Goal: Complete application form: Complete application form

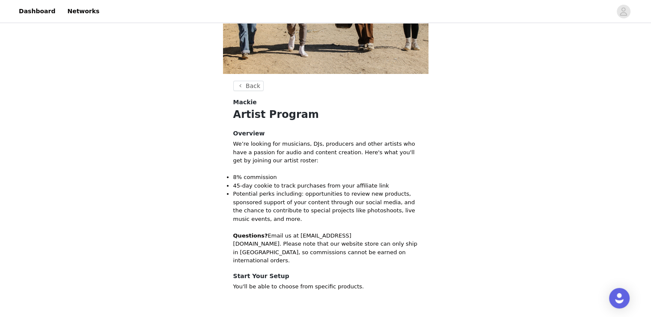
scroll to position [114, 0]
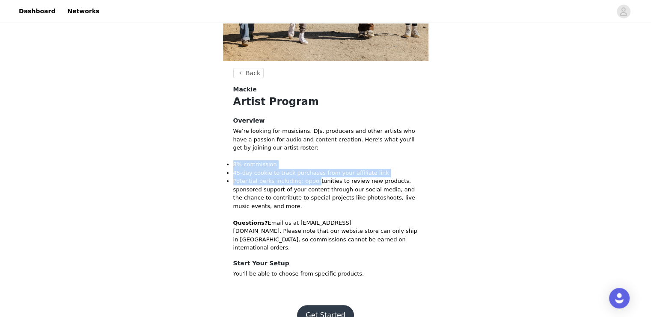
drag, startPoint x: 229, startPoint y: 160, endPoint x: 348, endPoint y: 192, distance: 122.8
click at [333, 186] on ul "8% commission 45-day cookie to track purchases from your affiliate link Potenti…" at bounding box center [325, 185] width 185 height 50
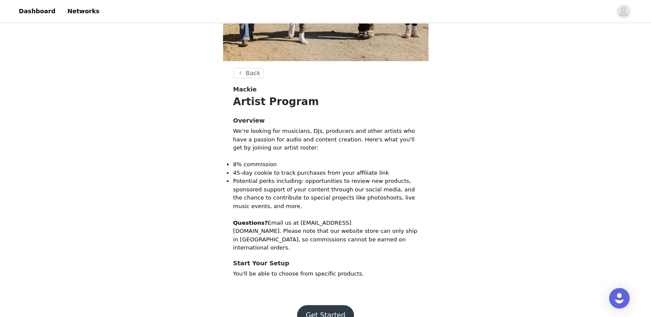
click at [407, 222] on p "Questions? Email us at [EMAIL_ADDRESS][DOMAIN_NAME]. Please note that our websi…" at bounding box center [325, 235] width 185 height 33
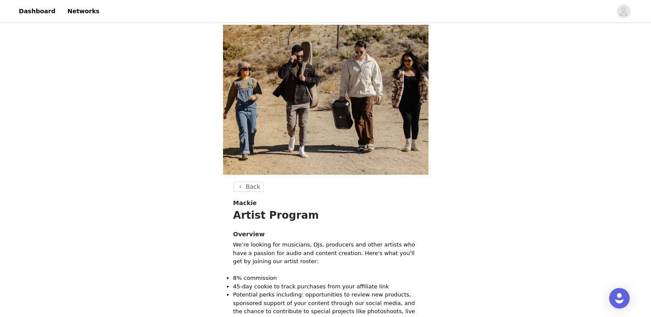
scroll to position [124, 0]
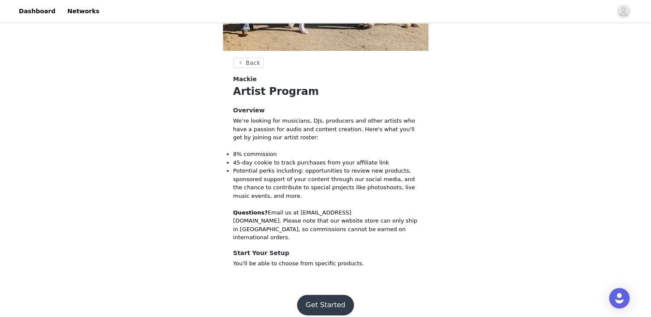
click at [311, 301] on button "Get Started" at bounding box center [325, 305] width 57 height 21
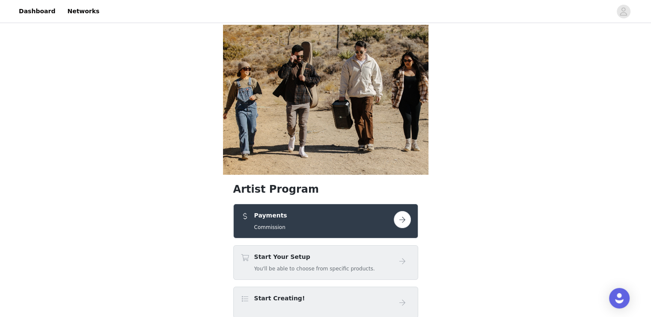
click at [402, 215] on button "button" at bounding box center [402, 219] width 17 height 17
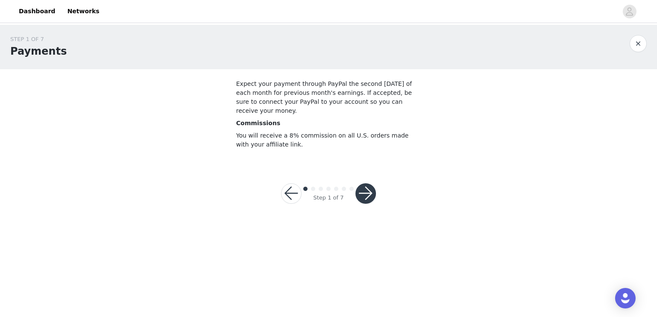
click at [365, 189] on button "button" at bounding box center [366, 194] width 21 height 21
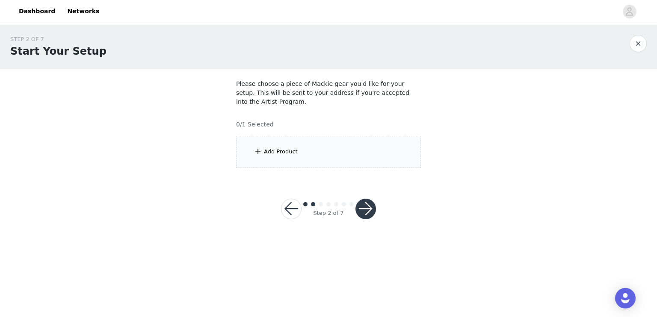
click at [315, 137] on div "Add Product" at bounding box center [328, 152] width 185 height 32
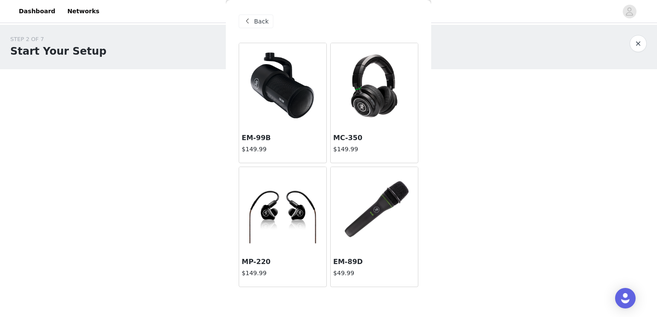
click at [253, 93] on div at bounding box center [282, 86] width 87 height 86
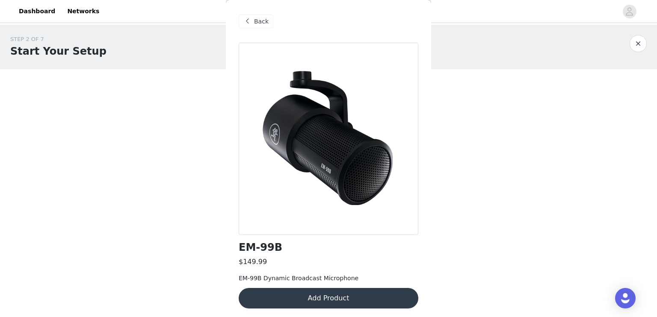
click at [363, 112] on div "Back EM-99B $149.99 EM-99B Dynamic Broadcast Microphone Add Product" at bounding box center [328, 158] width 205 height 317
click at [299, 292] on button "Add Product" at bounding box center [329, 298] width 180 height 21
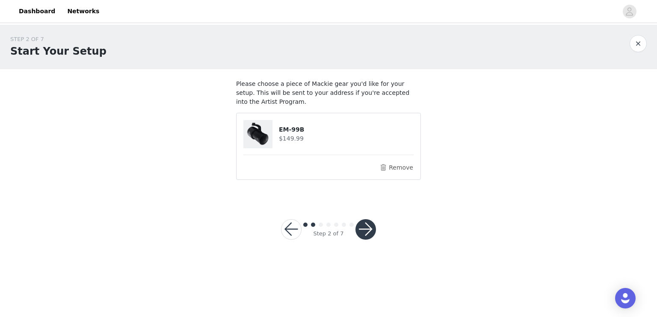
click at [360, 220] on button "button" at bounding box center [366, 229] width 21 height 21
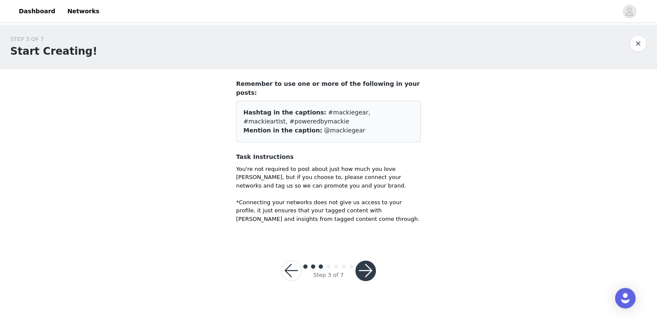
click at [641, 46] on button "button" at bounding box center [638, 43] width 17 height 17
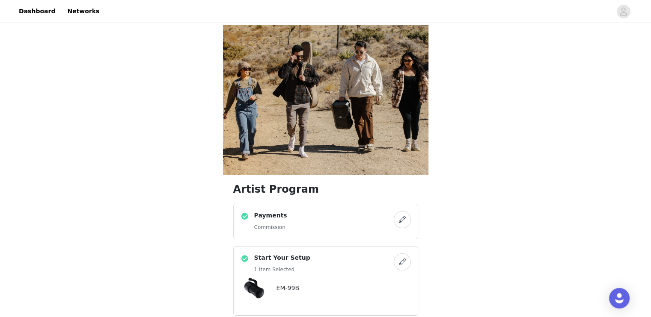
scroll to position [114, 0]
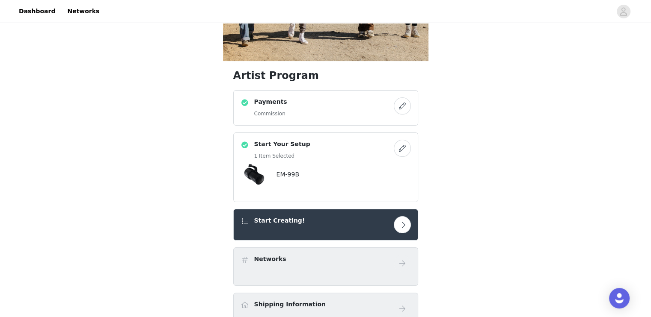
click at [387, 229] on div "Start Creating!" at bounding box center [325, 224] width 170 height 17
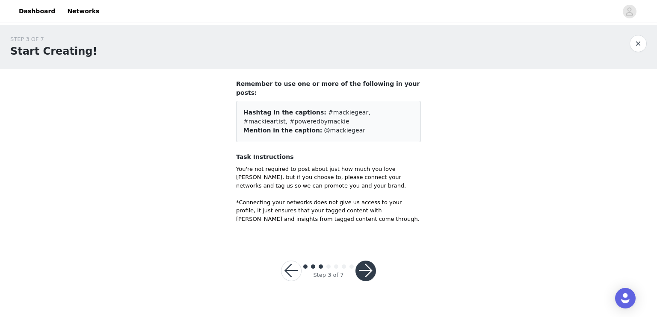
drag, startPoint x: 383, startPoint y: 267, endPoint x: 374, endPoint y: 264, distance: 9.8
click at [377, 266] on div "Step 3 of 7" at bounding box center [329, 271] width 116 height 41
click at [365, 261] on button "button" at bounding box center [366, 271] width 21 height 21
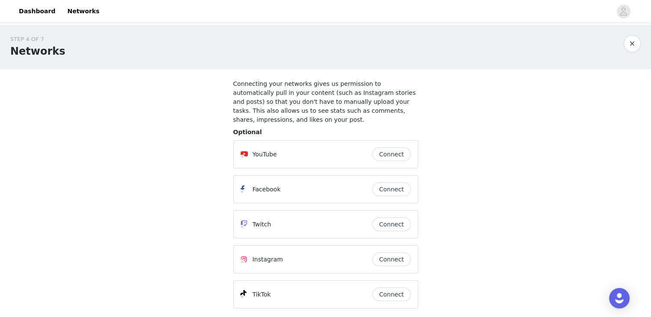
click at [402, 148] on button "Connect" at bounding box center [391, 155] width 39 height 14
click at [389, 253] on button "Connect" at bounding box center [391, 260] width 39 height 14
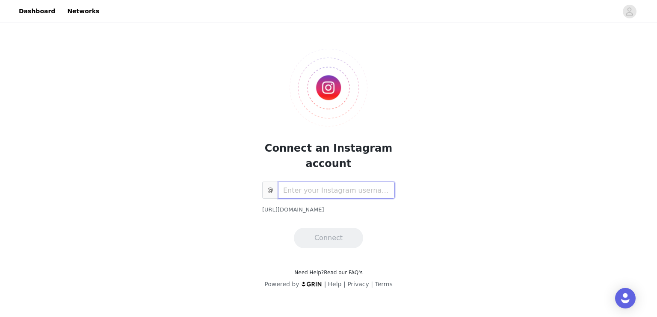
click at [316, 195] on input "text" at bounding box center [336, 190] width 117 height 17
paste input "[URL][DOMAIN_NAME][DOMAIN_NAME]"
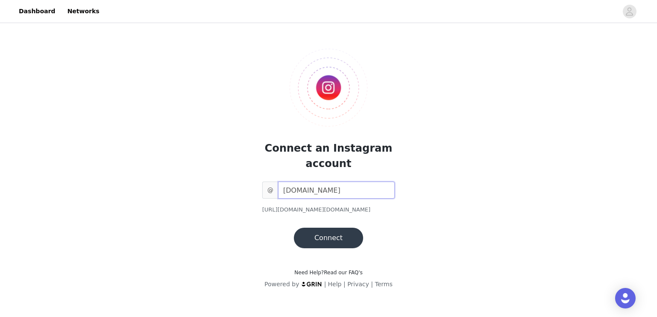
type input "[DOMAIN_NAME]"
click at [331, 238] on button "Connect" at bounding box center [328, 238] width 69 height 21
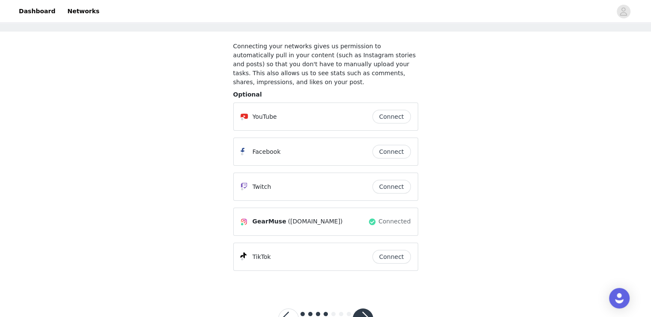
scroll to position [60, 0]
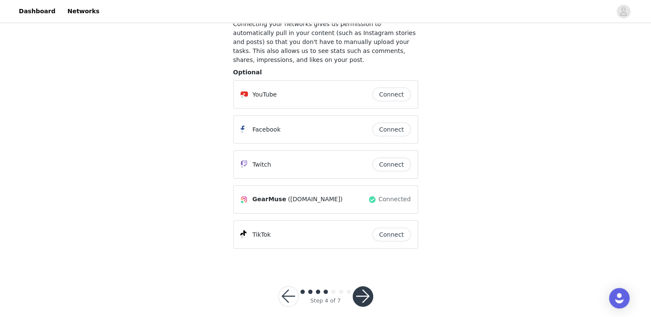
click at [359, 290] on button "button" at bounding box center [363, 297] width 21 height 21
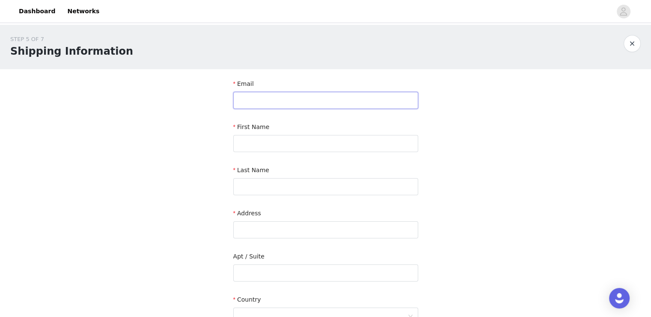
drag, startPoint x: 287, startPoint y: 99, endPoint x: 288, endPoint y: 106, distance: 6.9
click at [287, 99] on input "text" at bounding box center [325, 100] width 185 height 17
type input "[PERSON_NAME][EMAIL_ADDRESS][DOMAIN_NAME]"
type input "ManhCuong"
type input "Vu"
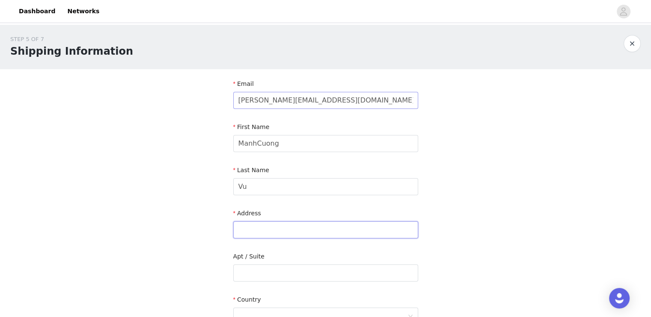
type input "[PERSON_NAME]"
type input "District2"
type input "[PERSON_NAME]"
type input "70000"
type input "0342163875"
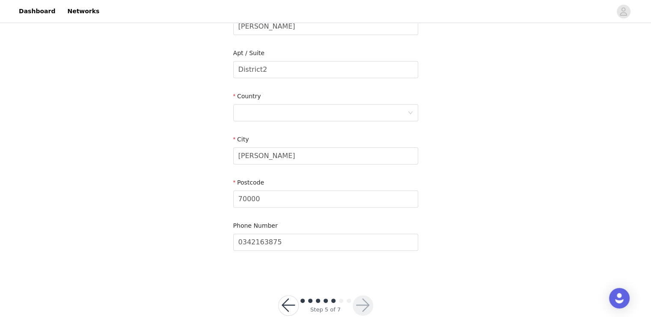
scroll to position [222, 0]
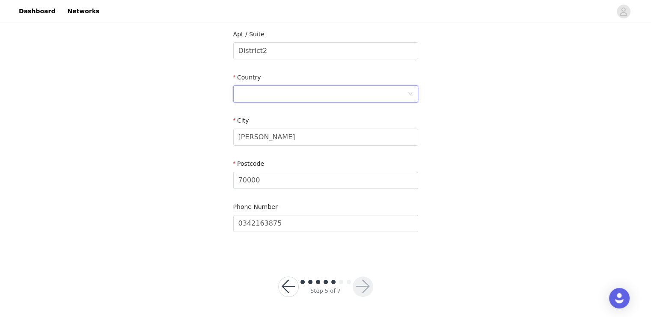
click at [269, 93] on div at bounding box center [322, 94] width 169 height 16
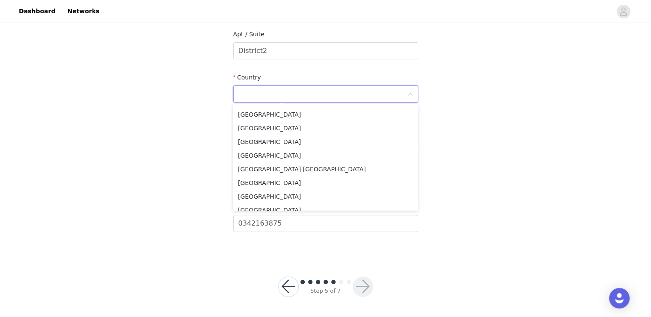
scroll to position [3168, 0]
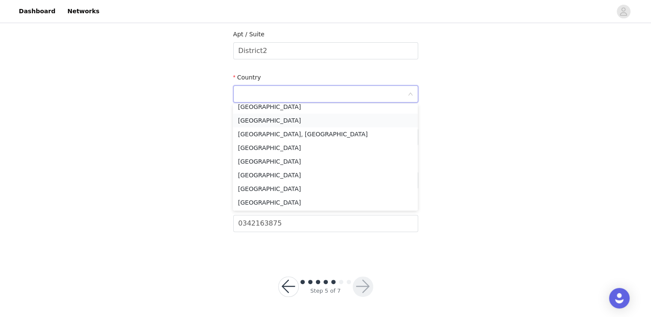
click at [261, 115] on li "[GEOGRAPHIC_DATA]" at bounding box center [325, 121] width 185 height 14
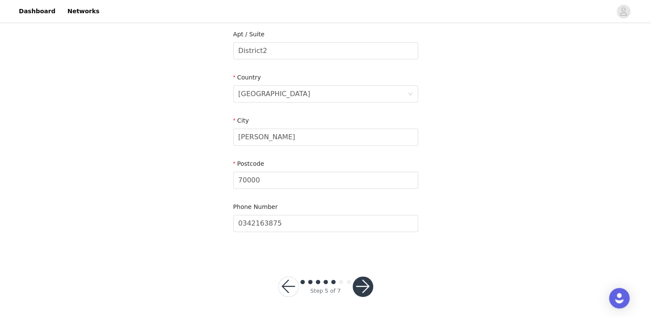
click at [368, 288] on button "button" at bounding box center [363, 287] width 21 height 21
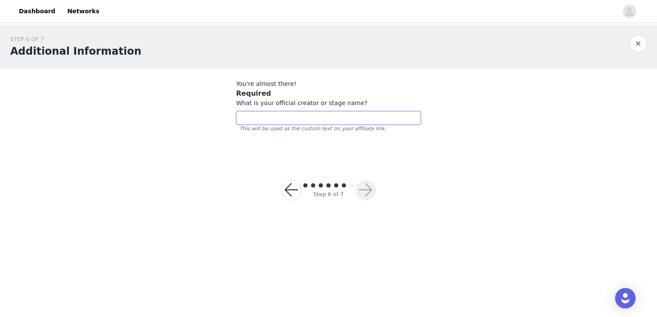
click at [308, 115] on input "text" at bounding box center [328, 118] width 185 height 14
click at [322, 98] on h3 "Required" at bounding box center [328, 94] width 185 height 10
click at [320, 102] on span "What is your official creator or stage name?" at bounding box center [301, 103] width 131 height 7
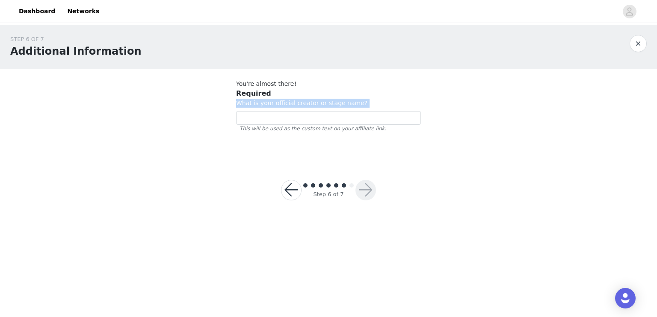
click at [320, 102] on span "What is your official creator or stage name?" at bounding box center [301, 103] width 131 height 7
click at [265, 120] on input "text" at bounding box center [328, 118] width 185 height 14
type input "CV143"
click at [375, 193] on button "button" at bounding box center [366, 190] width 21 height 21
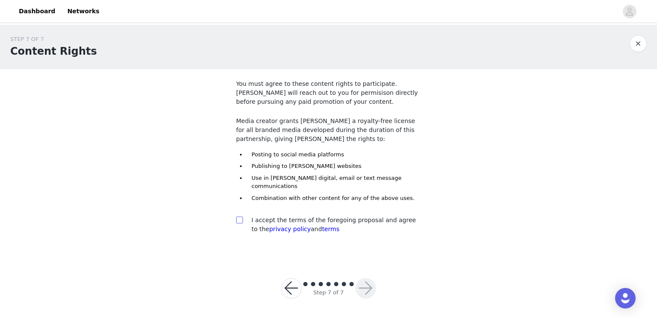
click at [239, 217] on input "checkbox" at bounding box center [239, 220] width 6 height 6
checkbox input "true"
click at [370, 280] on button "button" at bounding box center [366, 289] width 21 height 21
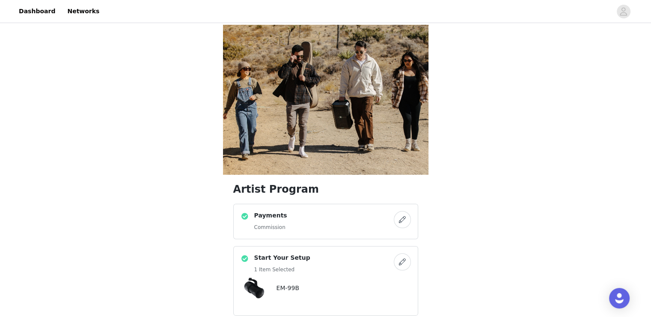
scroll to position [421, 0]
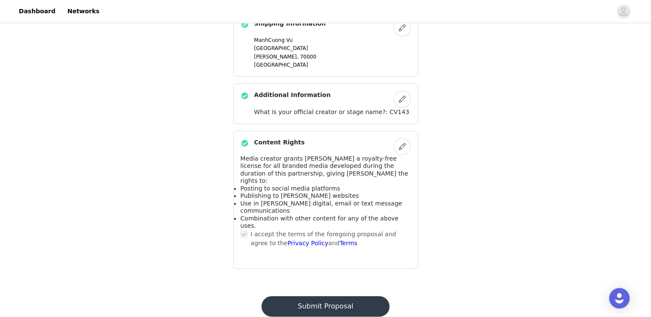
click at [334, 297] on button "Submit Proposal" at bounding box center [325, 307] width 128 height 21
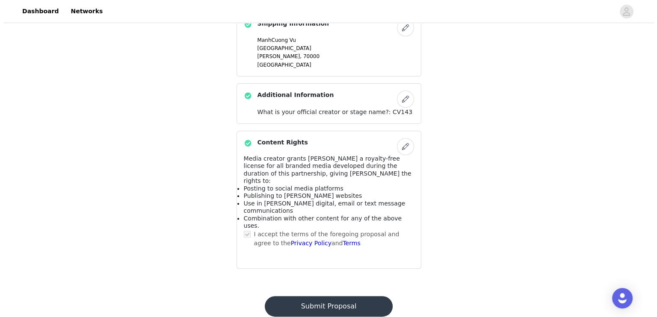
scroll to position [0, 0]
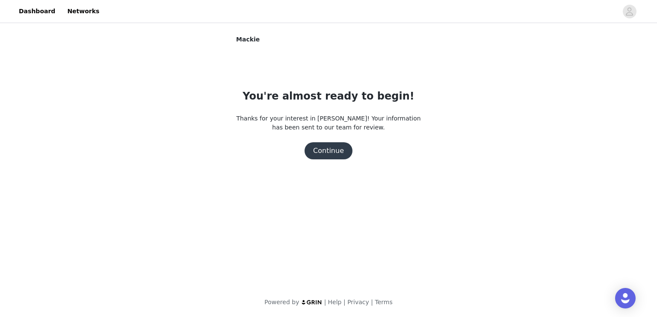
click at [338, 154] on button "Continue" at bounding box center [329, 150] width 48 height 17
